Goal: Check status

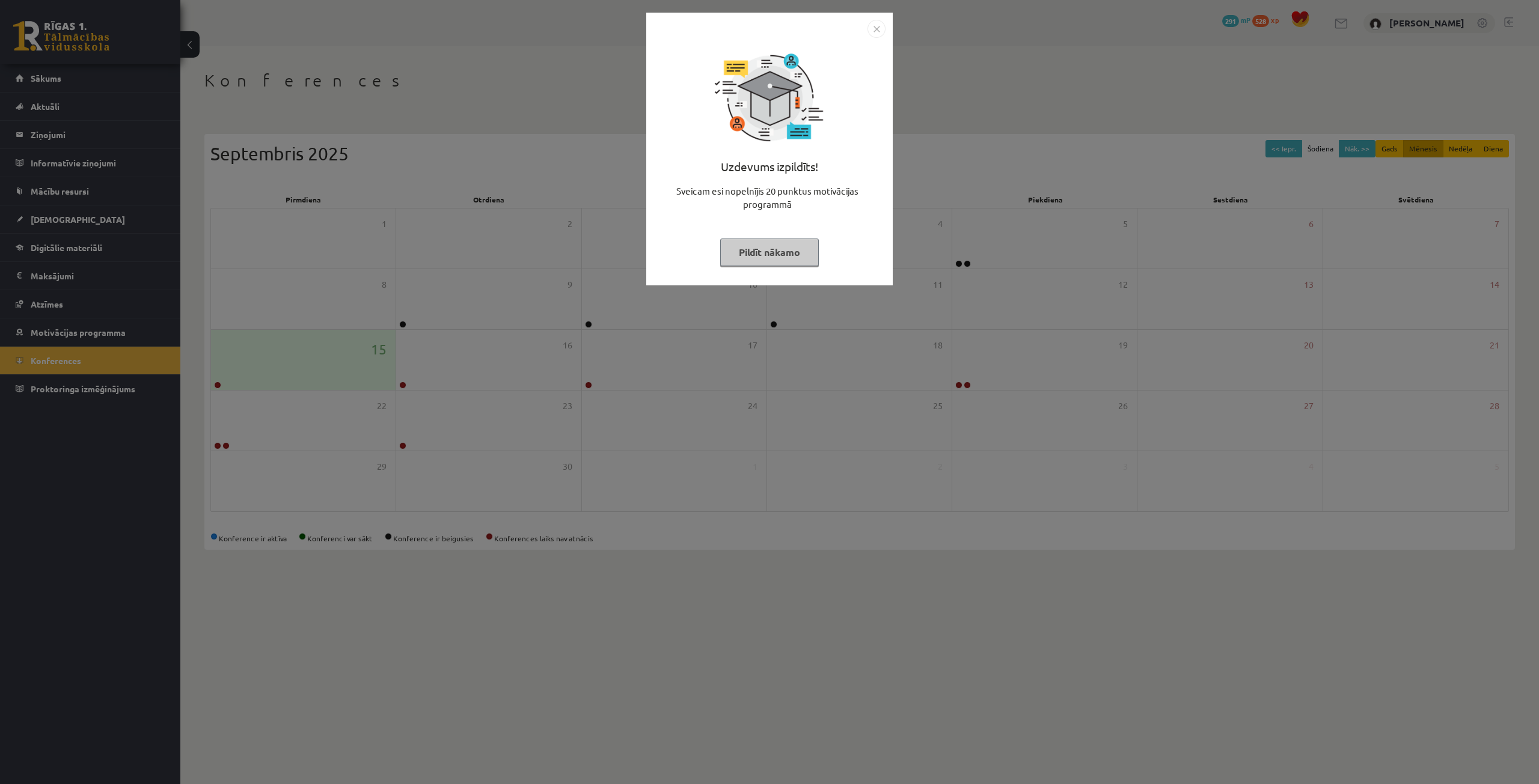
click at [749, 257] on button "Pildīt nākamo" at bounding box center [770, 252] width 99 height 27
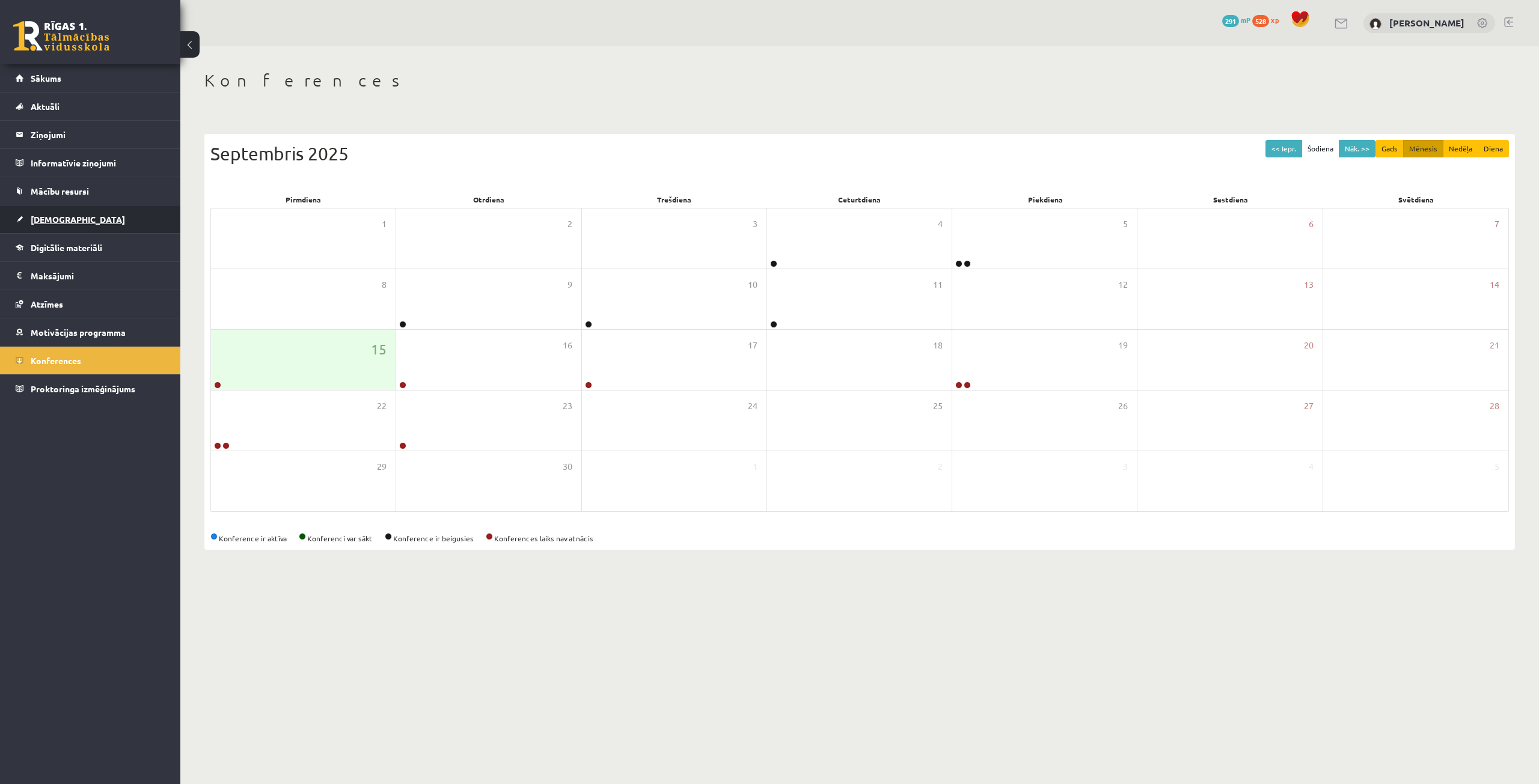
click at [82, 212] on link "[DEMOGRAPHIC_DATA]" at bounding box center [90, 219] width 150 height 27
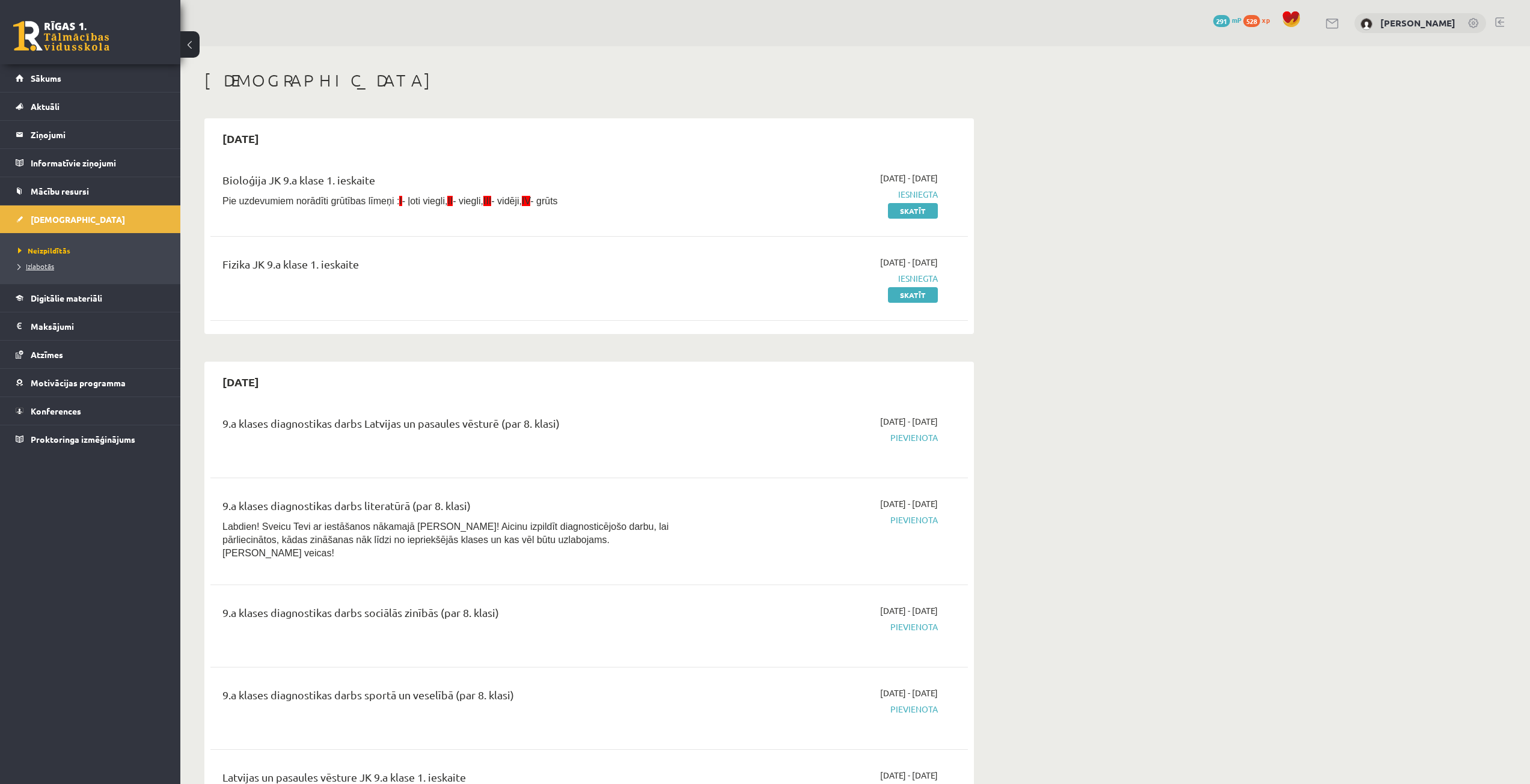
click at [36, 265] on span "Izlabotās" at bounding box center [36, 266] width 36 height 9
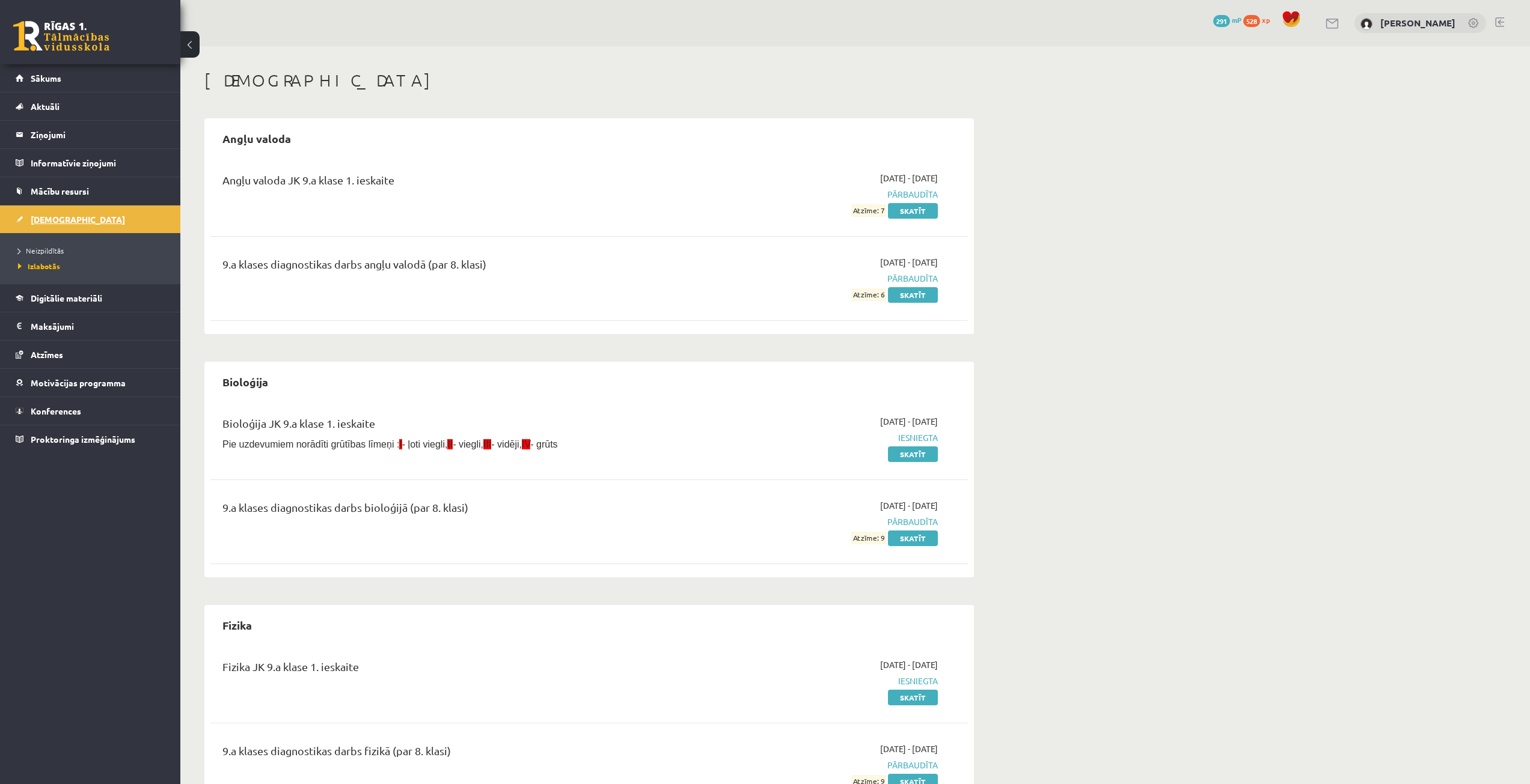
click at [36, 224] on link "[DEMOGRAPHIC_DATA]" at bounding box center [90, 219] width 150 height 27
